Goal: Find specific page/section: Find specific page/section

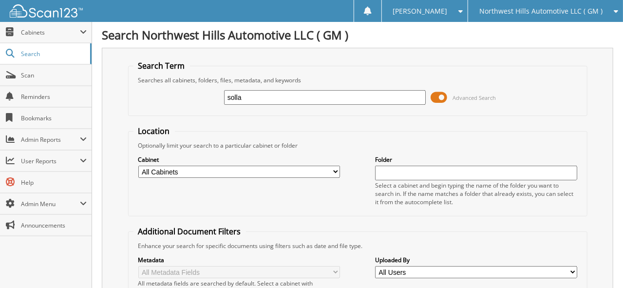
type input "solla"
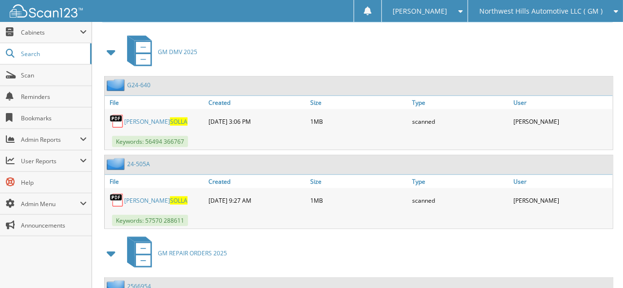
scroll to position [438, 0]
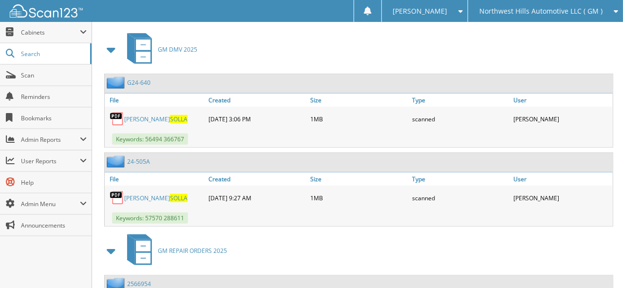
click at [170, 194] on span "SOLLA" at bounding box center [179, 198] width 18 height 8
